Goal: Information Seeking & Learning: Learn about a topic

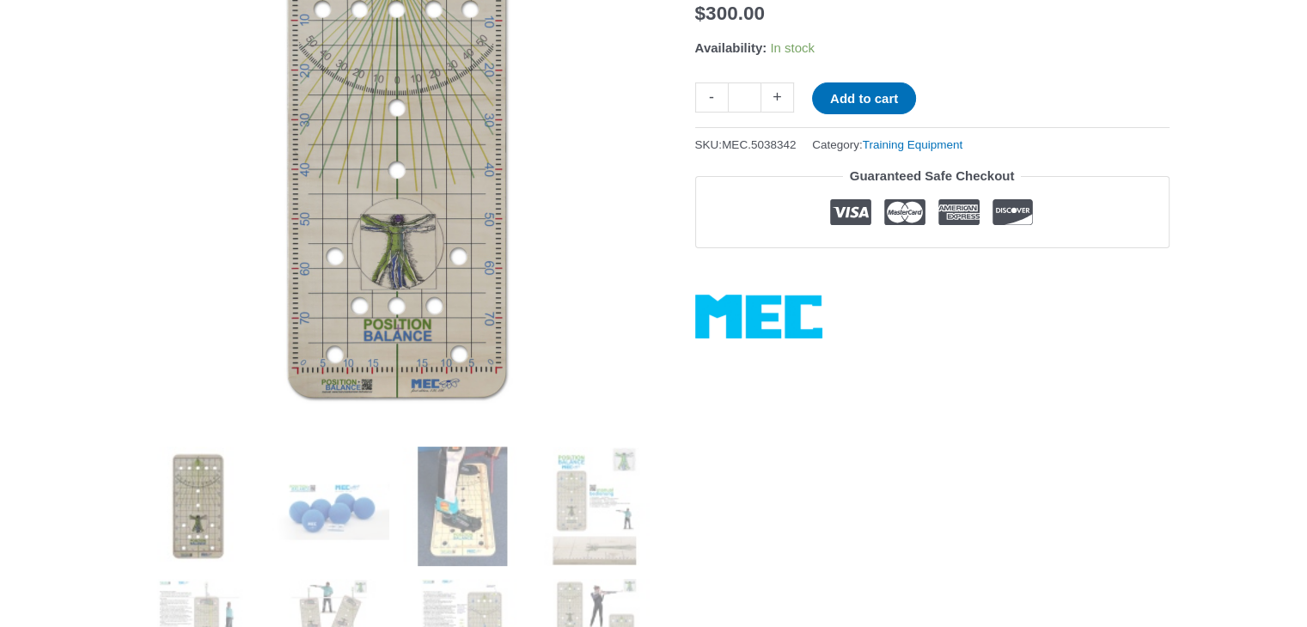
scroll to position [344, 0]
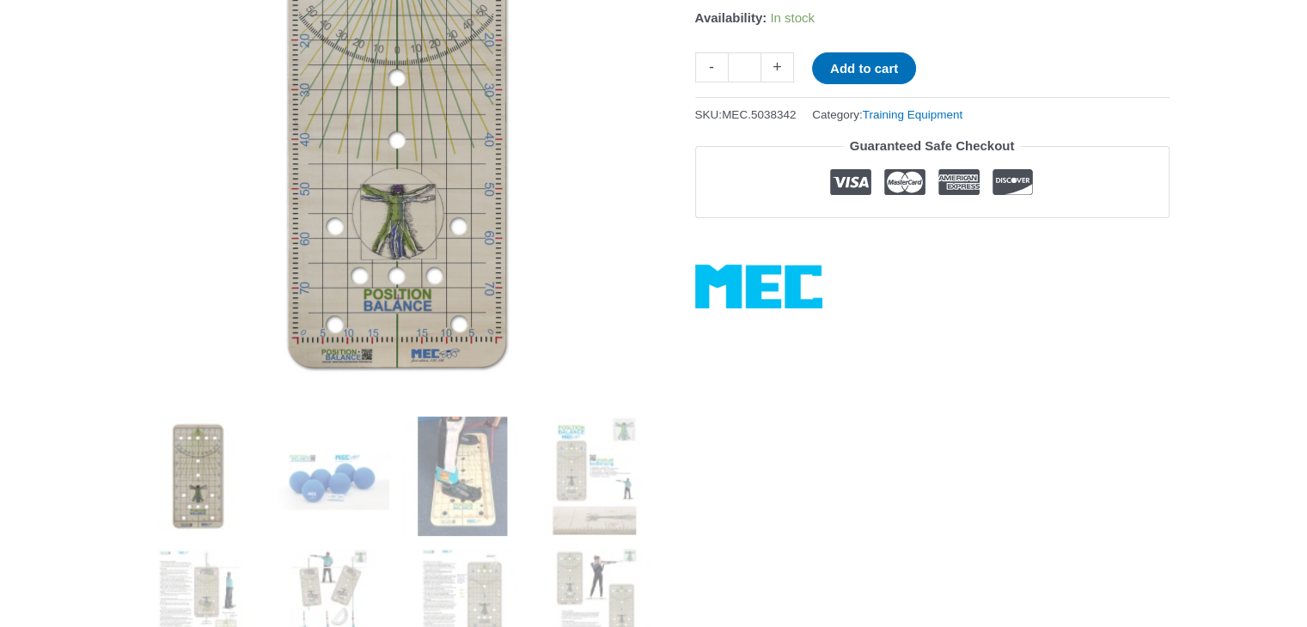
click at [463, 490] on img at bounding box center [461, 476] width 119 height 119
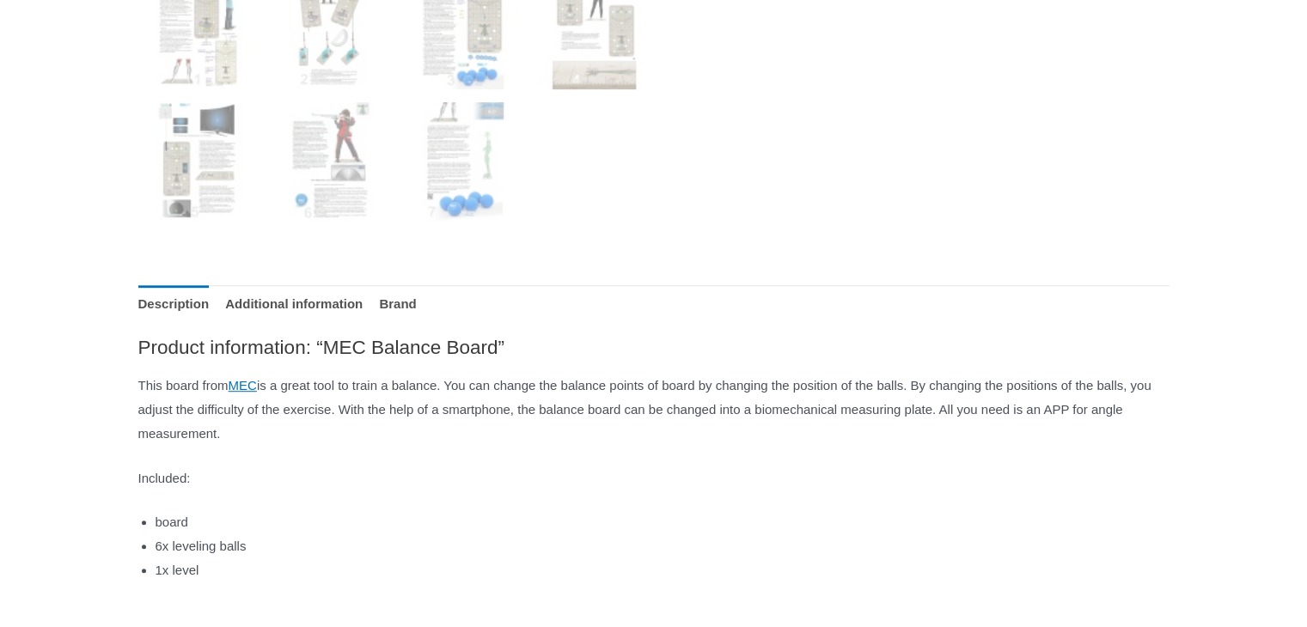
scroll to position [945, 0]
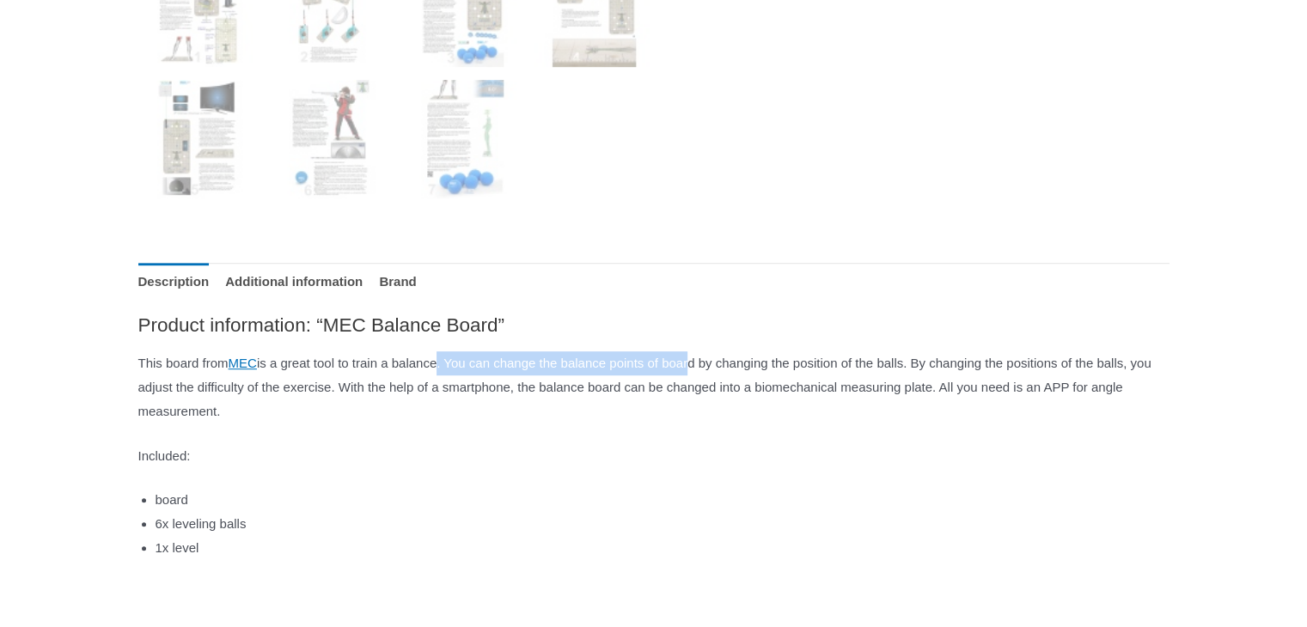
drag, startPoint x: 762, startPoint y: 369, endPoint x: 478, endPoint y: 369, distance: 284.4
click at [478, 369] on p "This board from MEC is a great tool to train a balance. You can change the bala…" at bounding box center [653, 387] width 1031 height 72
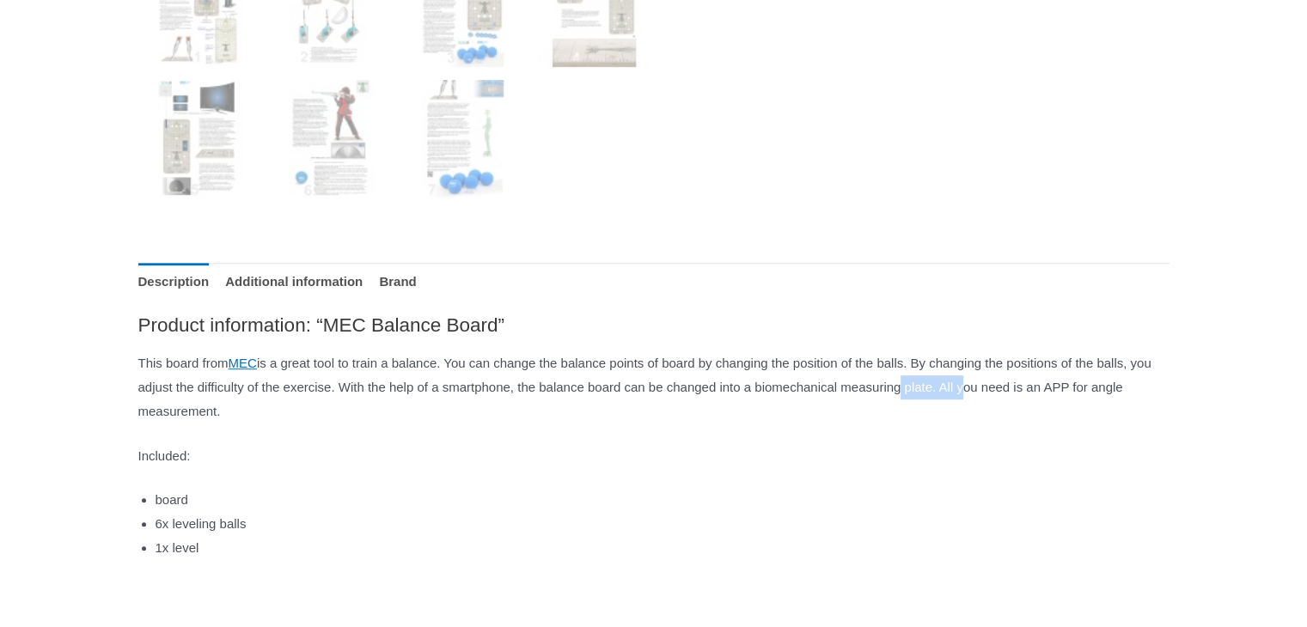
drag, startPoint x: 271, startPoint y: 410, endPoint x: 196, endPoint y: 407, distance: 74.8
click at [196, 407] on p "This board from MEC is a great tool to train a balance. You can change the bala…" at bounding box center [653, 387] width 1031 height 72
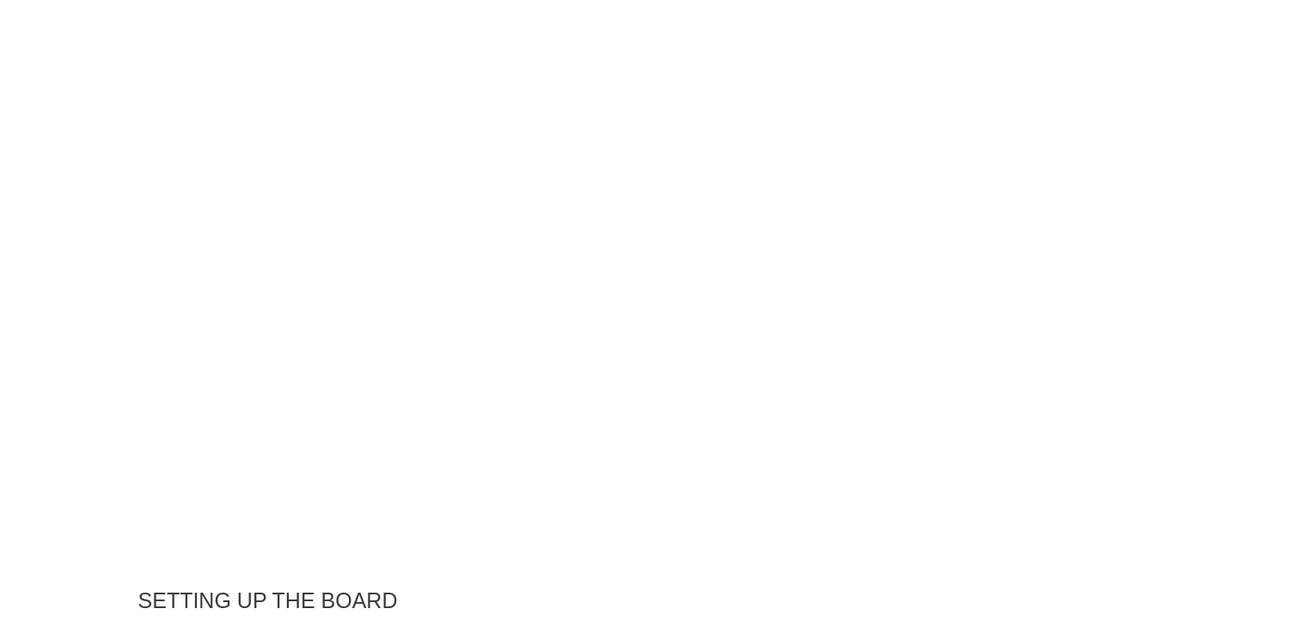
scroll to position [1976, 0]
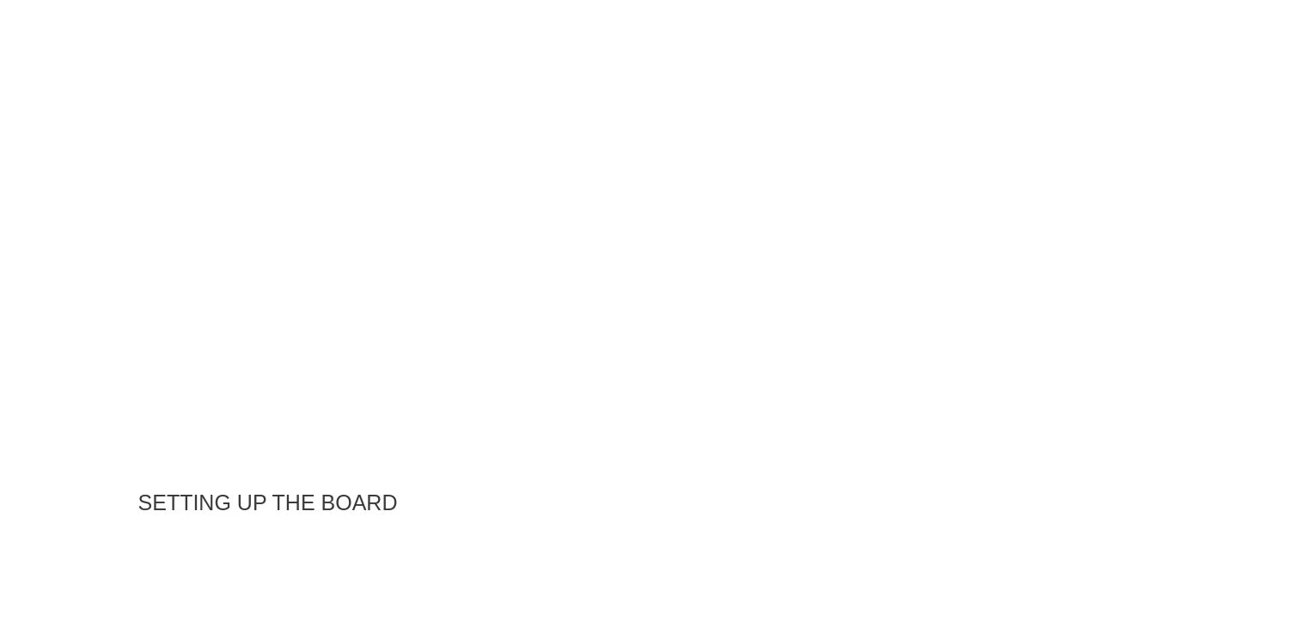
click at [69, 317] on div "Home / Training Equipment / MEC Balance Board MEC Balance Board $ 300.00 Availa…" at bounding box center [653, 590] width 1307 height 4807
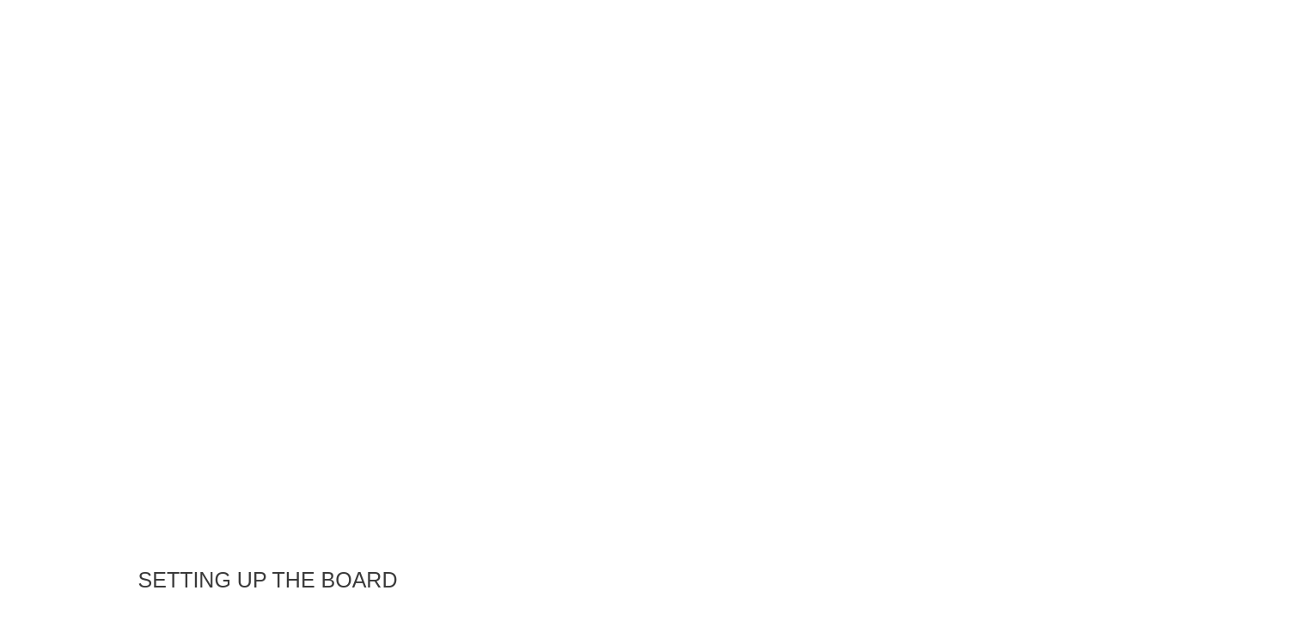
scroll to position [1976, 0]
